Goal: Transaction & Acquisition: Book appointment/travel/reservation

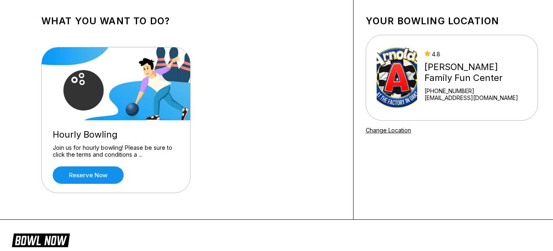
scroll to position [45, 0]
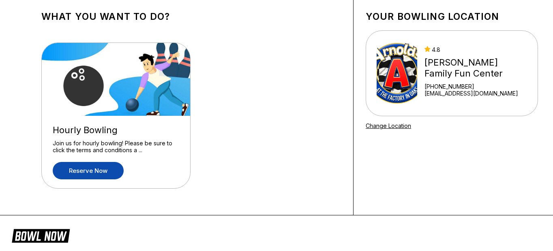
click at [96, 172] on link "Reserve now" at bounding box center [88, 170] width 71 height 17
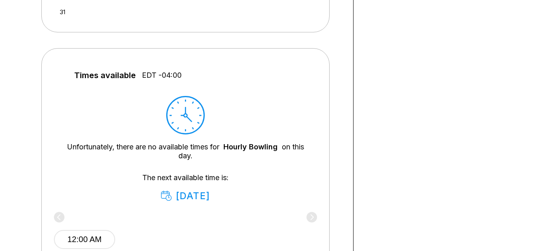
scroll to position [51, 0]
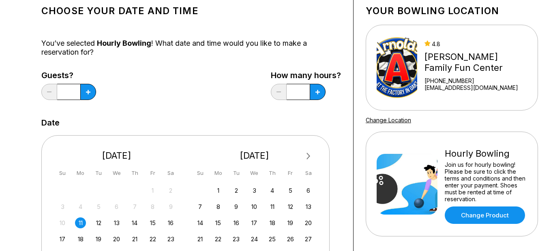
click at [79, 223] on div "11" at bounding box center [80, 223] width 11 height 11
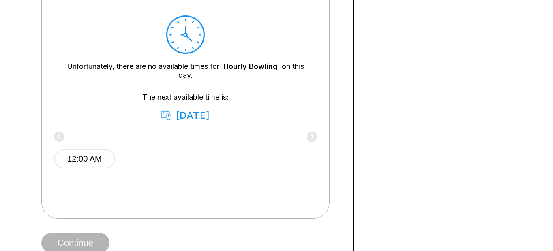
scroll to position [399, 0]
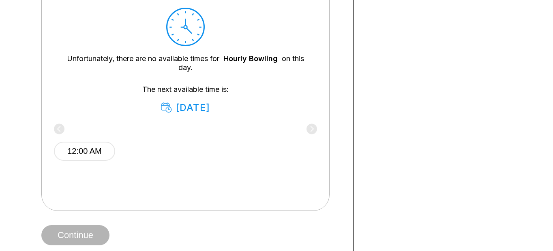
click at [59, 130] on div "12:00 AM" at bounding box center [185, 150] width 263 height 49
click at [314, 130] on div "12:00 AM" at bounding box center [185, 150] width 263 height 49
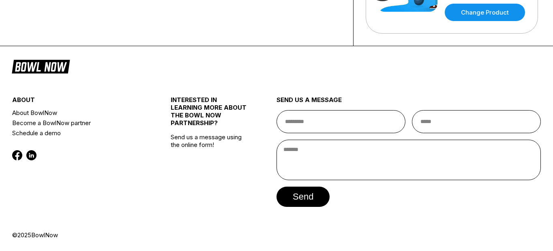
scroll to position [254, 0]
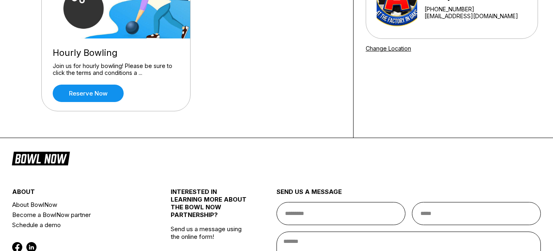
scroll to position [124, 0]
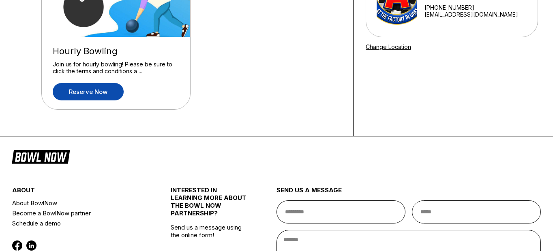
click at [96, 90] on link "Reserve now" at bounding box center [88, 91] width 71 height 17
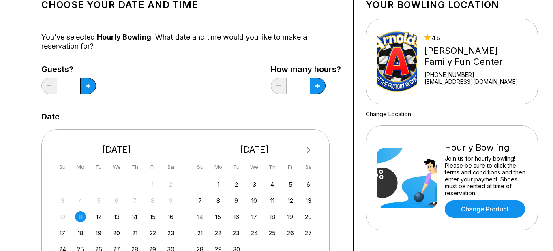
scroll to position [76, 0]
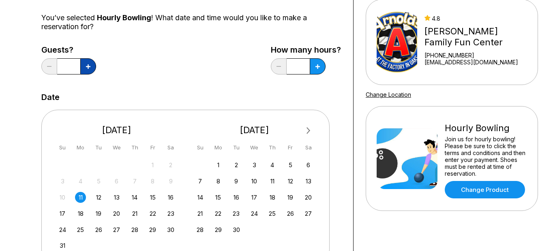
click at [91, 71] on button at bounding box center [88, 66] width 16 height 16
type input "*"
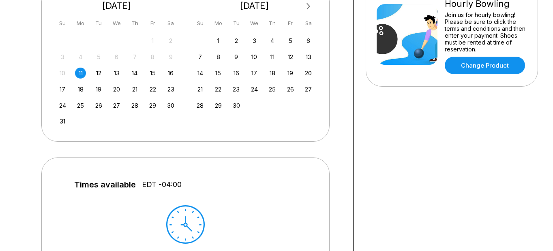
scroll to position [63, 0]
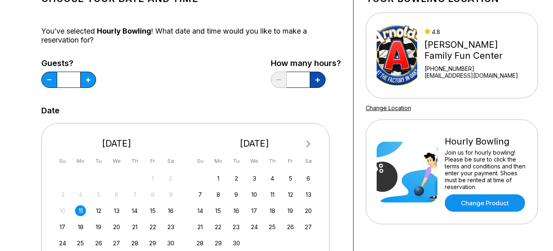
click at [90, 82] on icon at bounding box center [88, 80] width 4 height 4
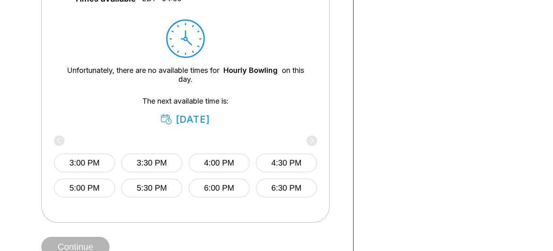
scroll to position [131, 0]
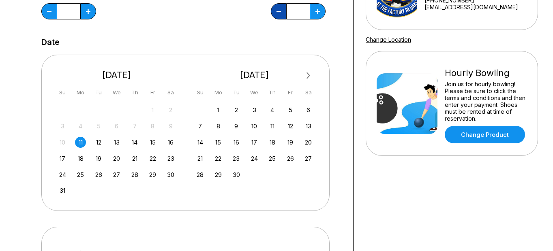
click at [57, 15] on button at bounding box center [49, 11] width 16 height 16
type input "*"
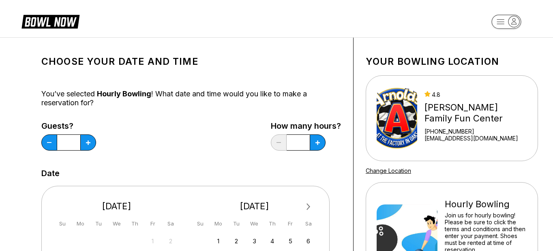
scroll to position [0, 0]
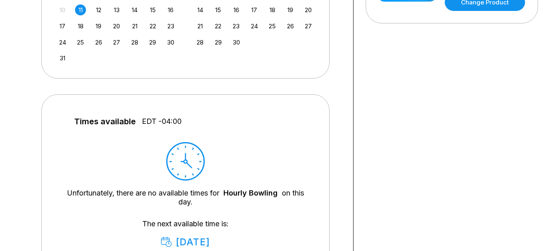
scroll to position [264, 0]
